Goal: Information Seeking & Learning: Learn about a topic

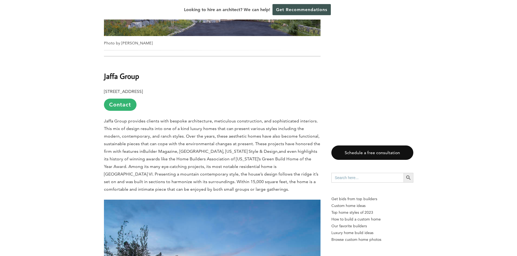
scroll to position [597, 0]
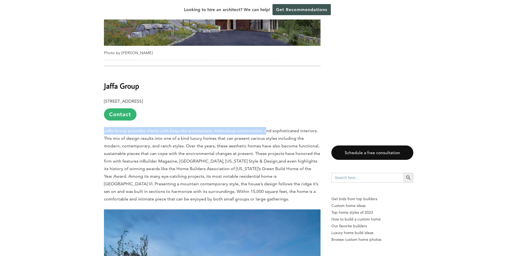
drag, startPoint x: 103, startPoint y: 122, endPoint x: 263, endPoint y: 118, distance: 159.8
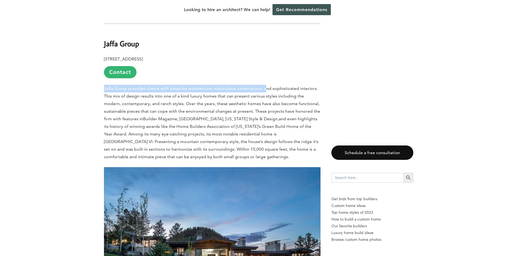
scroll to position [651, 0]
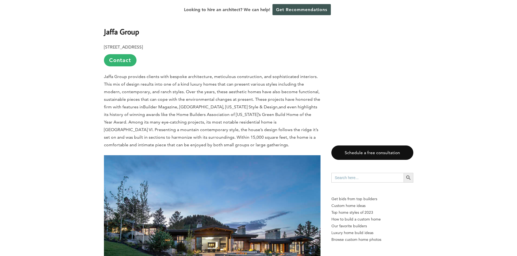
click at [268, 119] on p "Jaffa Group provides clients with bespoke architecture, meticulous construction…" at bounding box center [212, 111] width 216 height 76
click at [219, 140] on p "Jaffa Group provides clients with bespoke architecture, meticulous construction…" at bounding box center [212, 111] width 216 height 76
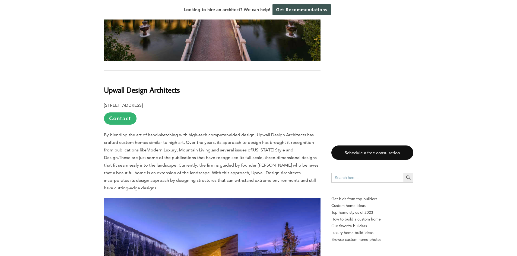
scroll to position [1492, 0]
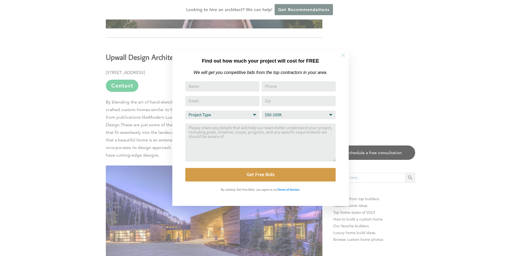
click at [341, 56] on icon at bounding box center [343, 55] width 6 height 6
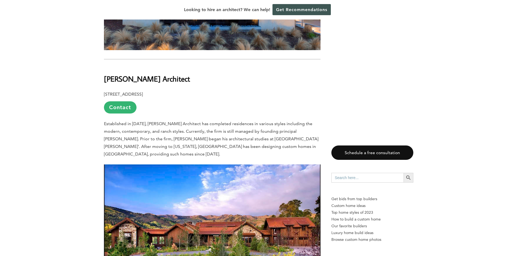
scroll to position [3662, 0]
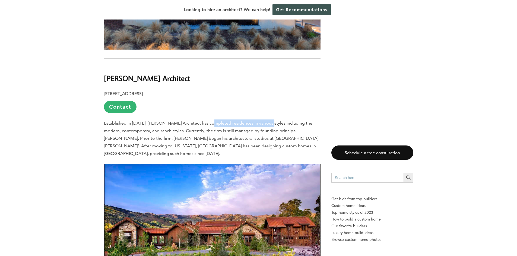
drag, startPoint x: 214, startPoint y: 68, endPoint x: 275, endPoint y: 69, distance: 61.0
click at [271, 121] on span "Established in [DATE], [PERSON_NAME] Architect has completed residences in vari…" at bounding box center [211, 139] width 214 height 36
click at [269, 121] on span "Established in [DATE], [PERSON_NAME] Architect has completed residences in vari…" at bounding box center [211, 139] width 214 height 36
click at [191, 120] on p "Established in [DATE], [PERSON_NAME] Architect has completed residences in vari…" at bounding box center [212, 139] width 216 height 38
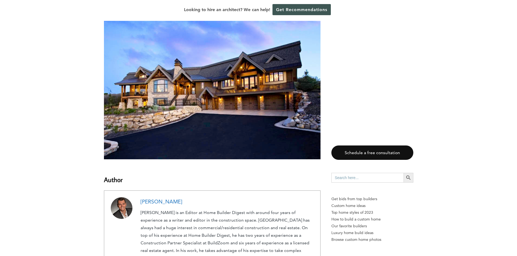
scroll to position [4367, 0]
